Goal: Information Seeking & Learning: Learn about a topic

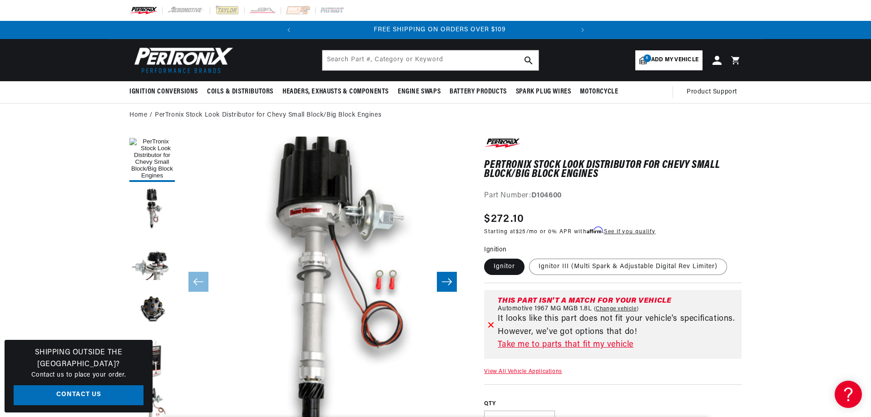
scroll to position [0, 275]
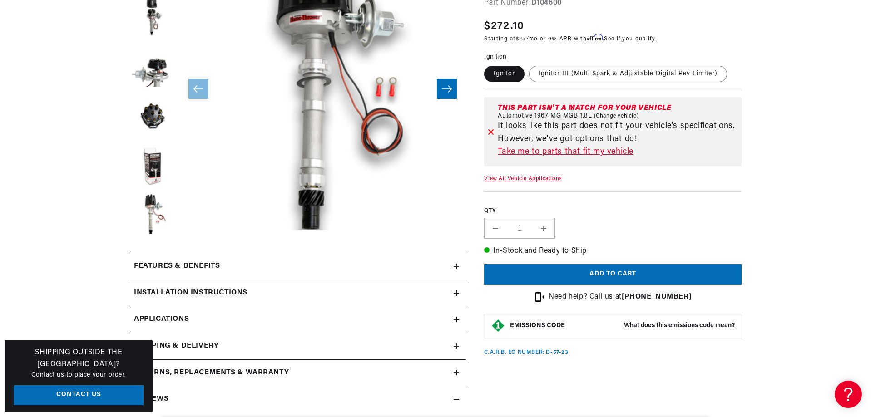
scroll to position [0, 0]
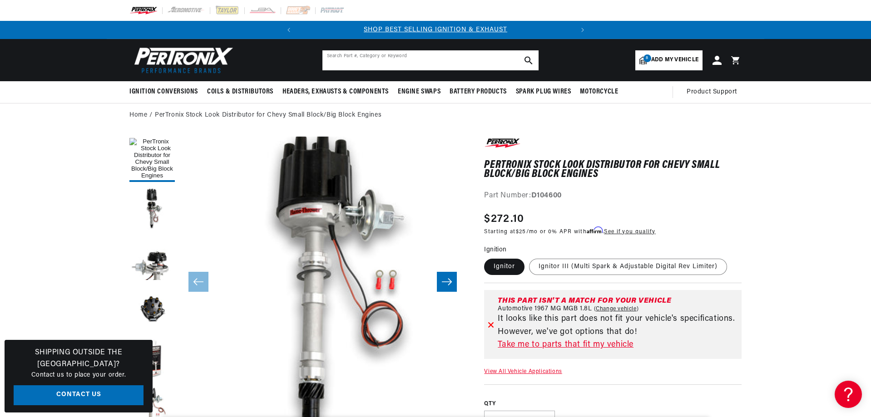
click at [424, 59] on input "text" at bounding box center [430, 60] width 216 height 20
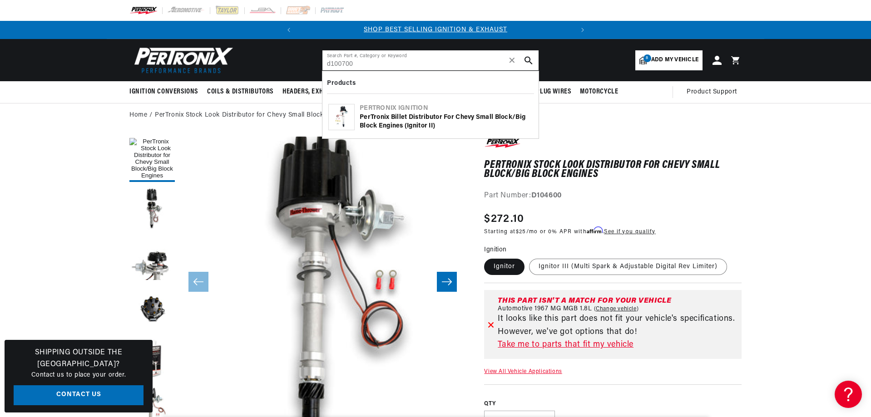
type input "d100700"
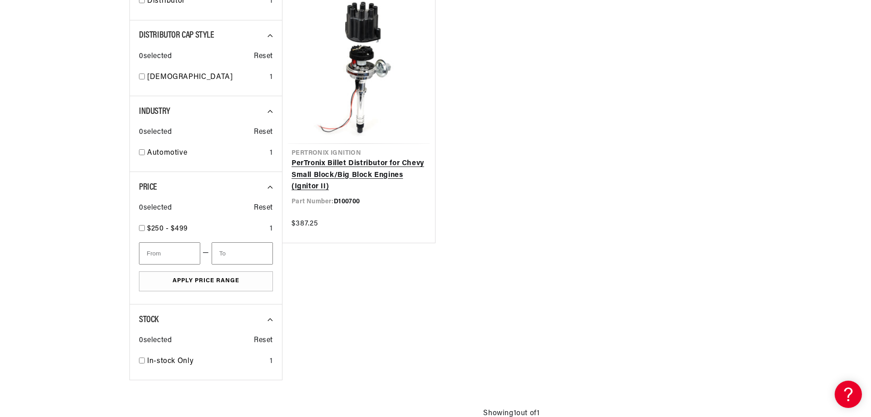
click at [349, 168] on link "PerTronix Billet Distributor for Chevy Small Block/Big Block Engines (Ignitor I…" at bounding box center [359, 175] width 134 height 35
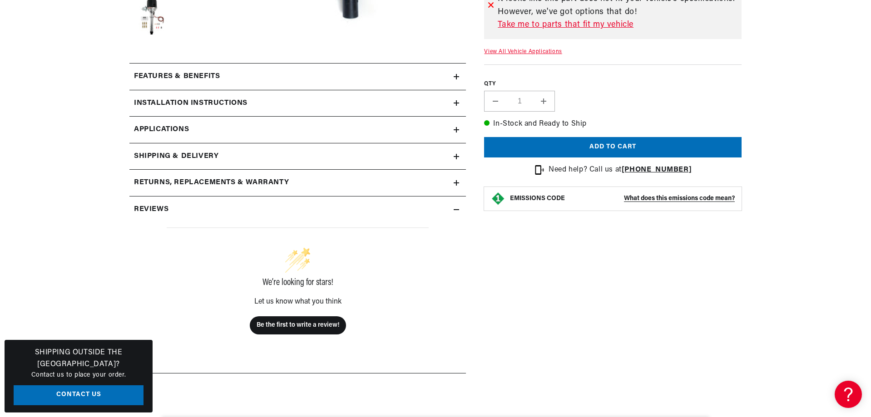
scroll to position [409, 0]
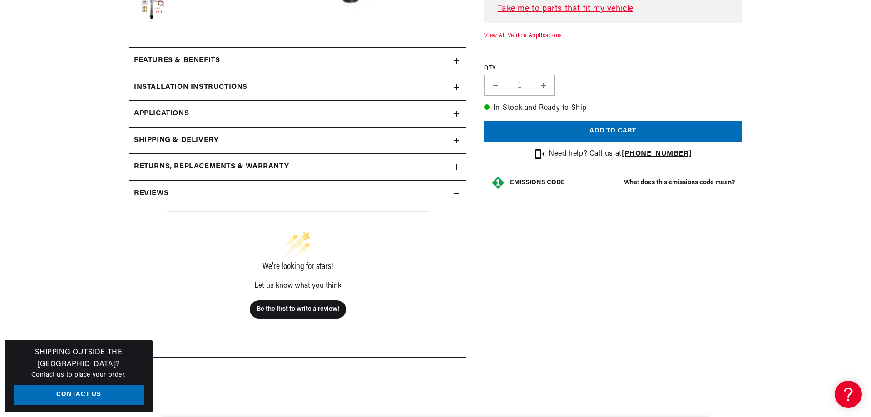
click at [167, 166] on h2 "Returns, Replacements & Warranty" at bounding box center [211, 167] width 155 height 12
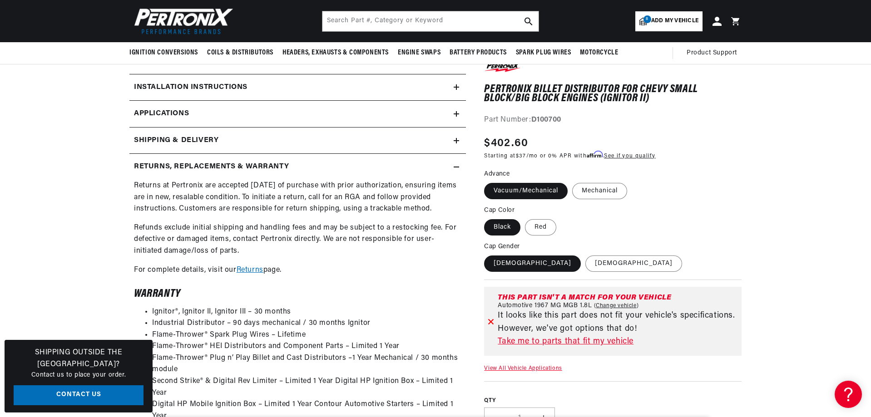
scroll to position [0, 0]
click at [2, 294] on section "PerTronix Billet Distributor for Chevy Small Block/Big Block Engines (Ignitor I…" at bounding box center [435, 260] width 871 height 1083
click at [83, 309] on section "PerTronix Billet Distributor for Chevy Small Block/Big Block Engines (Ignitor I…" at bounding box center [435, 260] width 871 height 1083
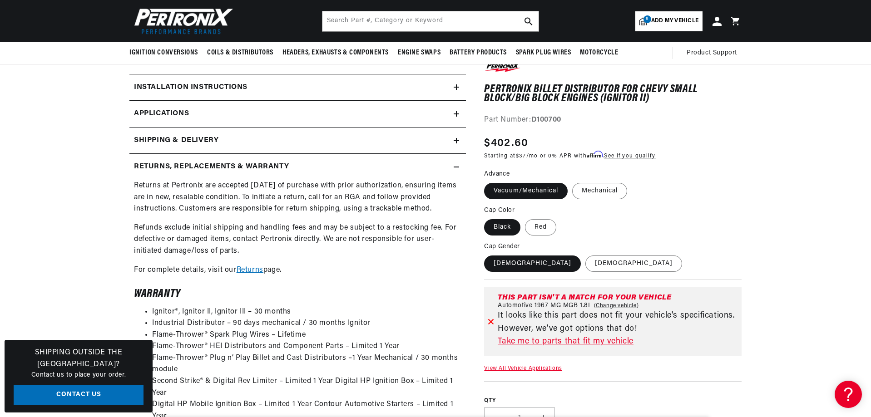
click at [815, 131] on section "PerTronix Billet Distributor for Chevy Small Block/Big Block Engines (Ignitor I…" at bounding box center [435, 260] width 871 height 1083
click at [812, 140] on section "PerTronix Billet Distributor for Chevy Small Block/Big Block Engines (Ignitor I…" at bounding box center [435, 260] width 871 height 1083
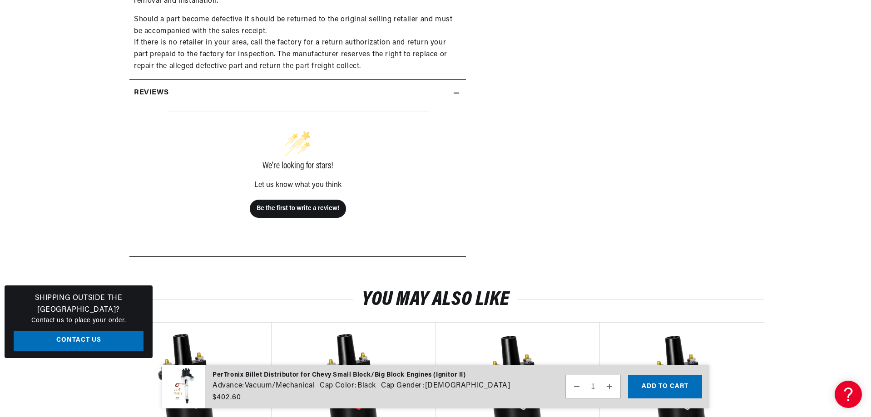
scroll to position [954, 0]
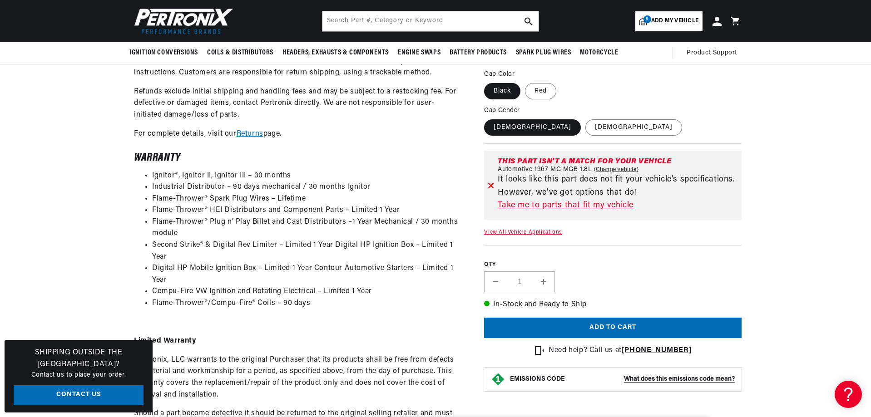
scroll to position [0, 0]
click at [35, 261] on section "PerTronix Billet Distributor for Chevy Small Block/Big Block Engines (Ignitor I…" at bounding box center [435, 124] width 871 height 1083
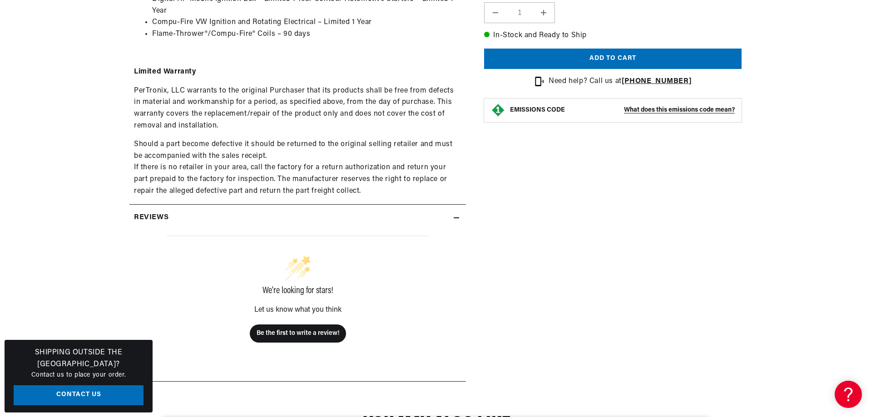
scroll to position [908, 0]
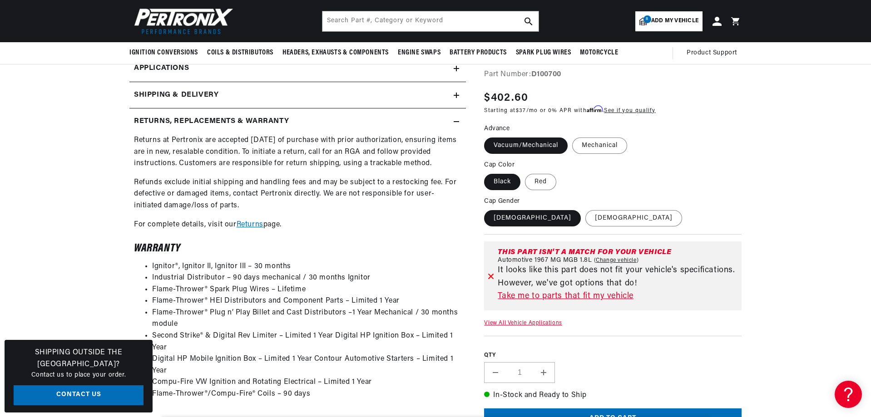
scroll to position [0, 275]
